Goal: Transaction & Acquisition: Subscribe to service/newsletter

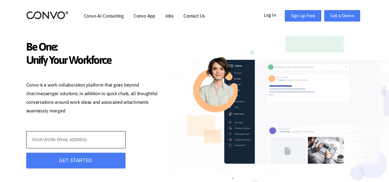
click at [68, 138] on input "text" at bounding box center [75, 139] width 99 height 17
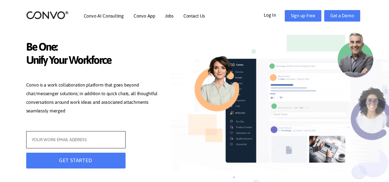
type input "[EMAIL_ADDRESS][DOMAIN_NAME]"
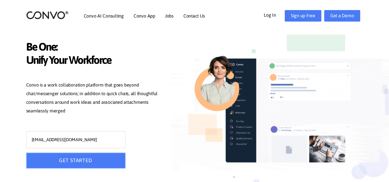
click at [76, 158] on button "GET STARTED" at bounding box center [75, 161] width 99 height 16
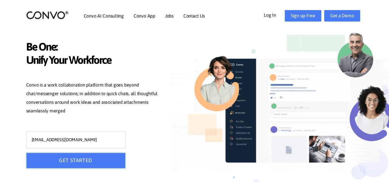
click at [84, 160] on button "GET STARTED" at bounding box center [75, 161] width 99 height 16
